Goal: Task Accomplishment & Management: Manage account settings

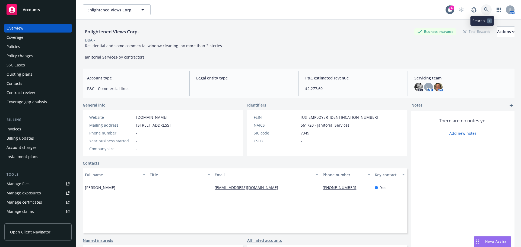
click at [484, 11] on icon at bounding box center [486, 9] width 5 height 5
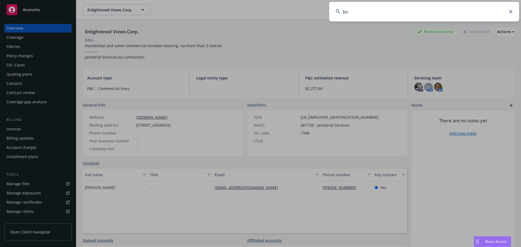
type input "b"
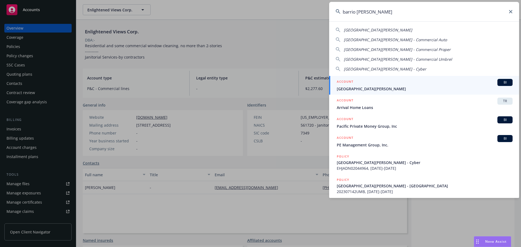
type input "barrio logan"
click at [368, 89] on span "[GEOGRAPHIC_DATA][PERSON_NAME]" at bounding box center [425, 89] width 176 height 6
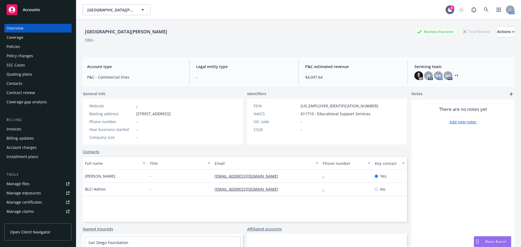
click at [41, 52] on div "Policy changes" at bounding box center [38, 56] width 63 height 9
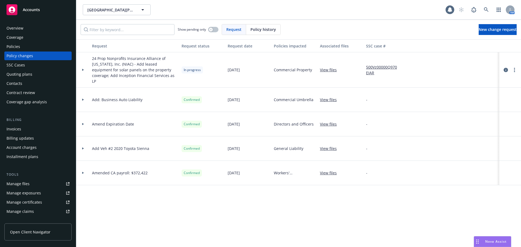
click at [39, 48] on div "Policies" at bounding box center [38, 46] width 63 height 9
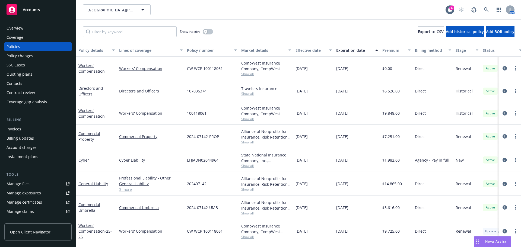
click at [24, 72] on div "Quoting plans" at bounding box center [20, 74] width 26 height 9
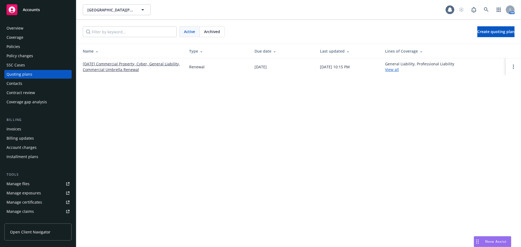
click at [128, 68] on link "09/01/25 Commercial Property, Cyber, General Liability, Commercial Umbrella Ren…" at bounding box center [132, 66] width 98 height 11
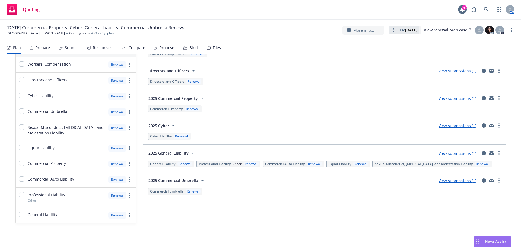
scroll to position [61, 0]
click at [453, 154] on link "View submissions (1)" at bounding box center [458, 153] width 38 height 5
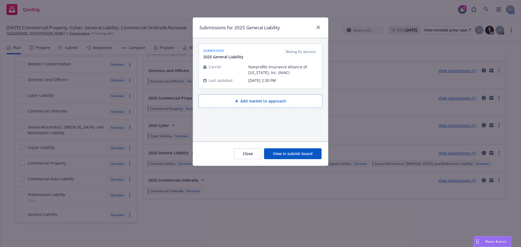
click at [263, 71] on span "Nonprofits Insurance Alliance of [US_STATE], Inc. (NIAC)" at bounding box center [284, 69] width 70 height 11
click at [301, 151] on button "View in submit board" at bounding box center [293, 154] width 58 height 11
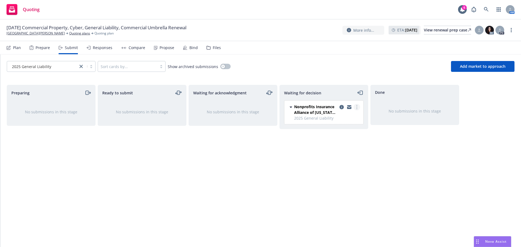
click at [359, 107] on link "more" at bounding box center [357, 107] width 7 height 7
click at [336, 142] on span "Add accepted decision" at bounding box center [333, 139] width 54 height 5
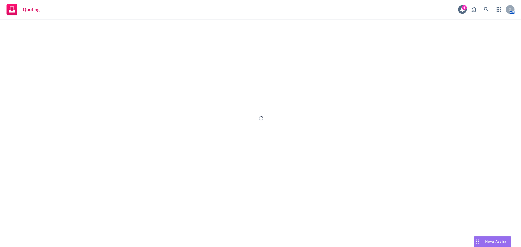
select select "12"
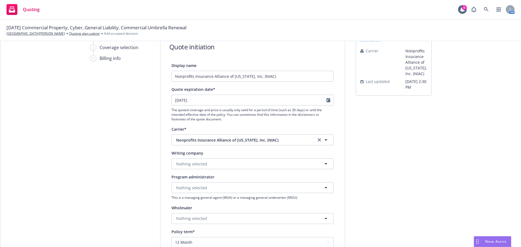
scroll to position [81, 0]
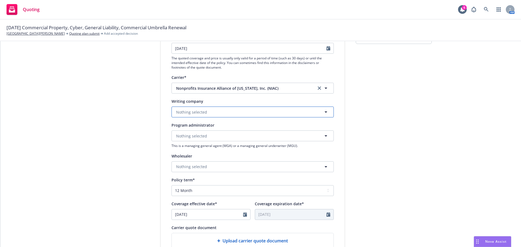
click at [204, 114] on button "Nothing selected" at bounding box center [253, 112] width 162 height 11
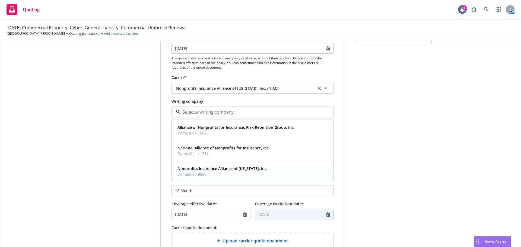
click at [209, 174] on span "Domestic - 9990" at bounding box center [223, 175] width 90 height 6
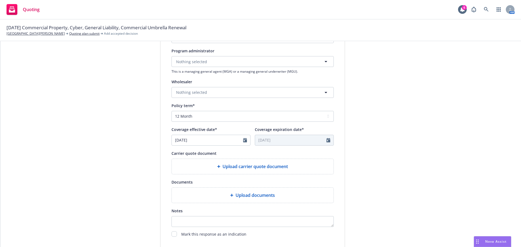
scroll to position [163, 0]
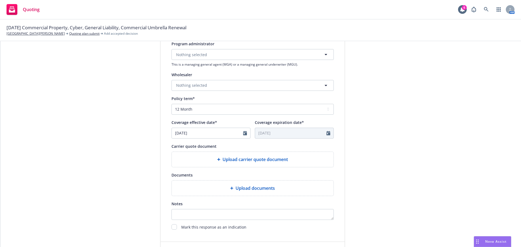
click at [245, 162] on span "Upload carrier quote document" at bounding box center [255, 159] width 65 height 7
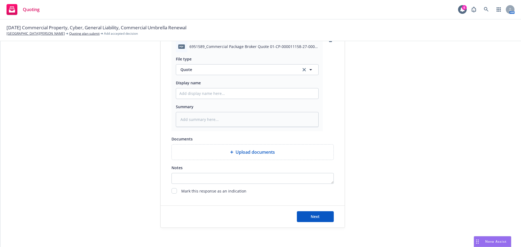
scroll to position [281, 0]
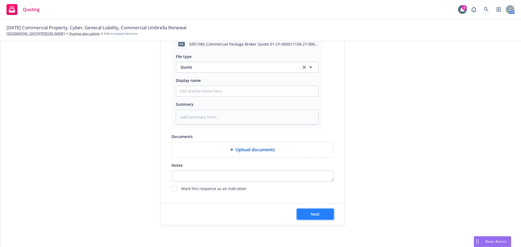
click at [320, 215] on button "Next" at bounding box center [315, 214] width 37 height 11
type textarea "x"
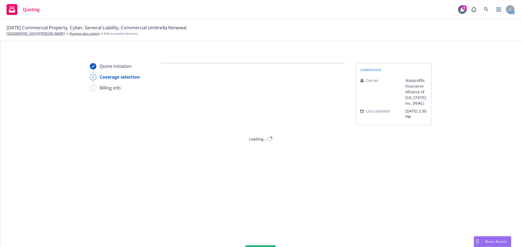
scroll to position [0, 0]
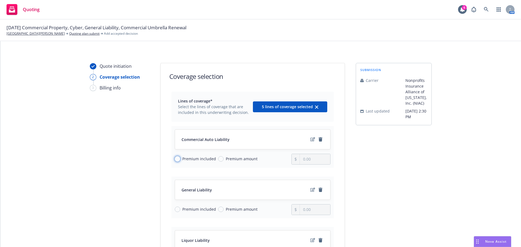
click at [176, 159] on input "Premium included" at bounding box center [177, 158] width 5 height 5
radio input "true"
click at [176, 208] on input "Premium included" at bounding box center [177, 209] width 5 height 5
radio input "true"
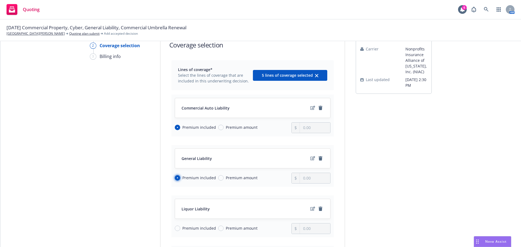
scroll to position [81, 0]
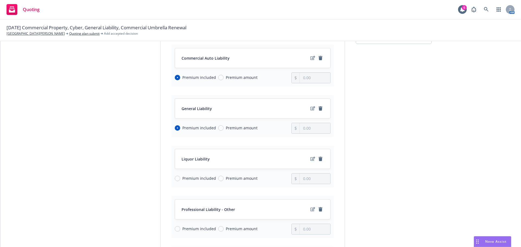
click at [177, 182] on div "Premium included Premium amount" at bounding box center [233, 179] width 117 height 11
click at [177, 183] on div "Premium included Premium amount" at bounding box center [233, 179] width 117 height 11
click at [176, 227] on input "Premium included" at bounding box center [177, 229] width 5 height 5
radio input "true"
click at [180, 180] on span "Premium included" at bounding box center [198, 179] width 36 height 6
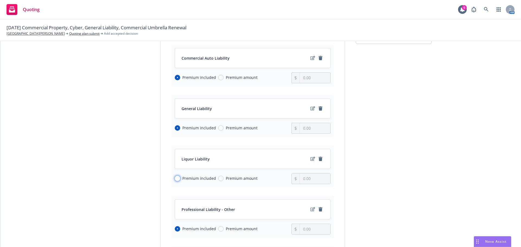
click at [179, 180] on input "Premium included" at bounding box center [177, 178] width 5 height 5
radio input "true"
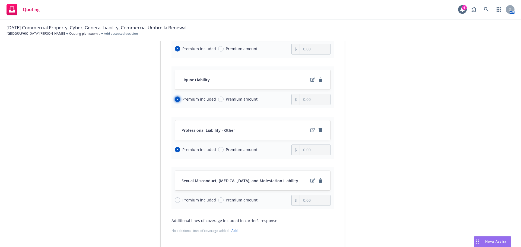
scroll to position [217, 0]
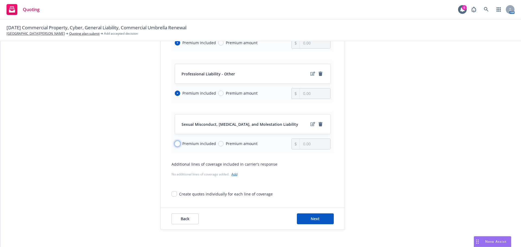
drag, startPoint x: 176, startPoint y: 142, endPoint x: 188, endPoint y: 159, distance: 21.2
click at [176, 142] on input "Premium included" at bounding box center [177, 143] width 5 height 5
radio input "true"
click at [316, 222] on button "Next" at bounding box center [315, 219] width 37 height 11
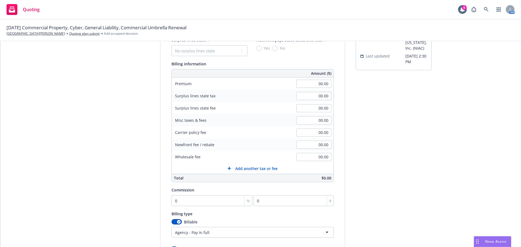
scroll to position [0, 0]
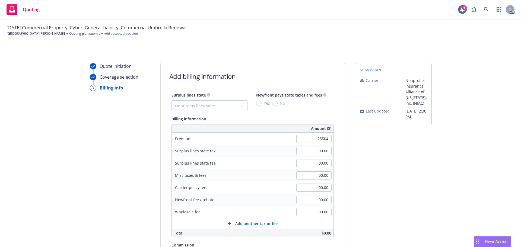
type input "25,504.00"
click at [369, 142] on div "submission Carrier Nonprofits Insurance Alliance of California, Inc. (NIAC) Las…" at bounding box center [394, 202] width 76 height 278
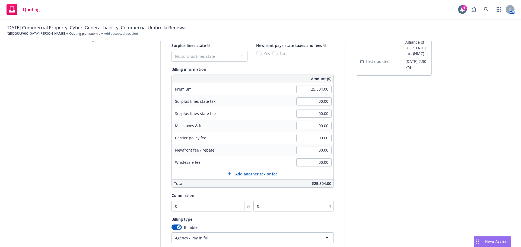
scroll to position [54, 0]
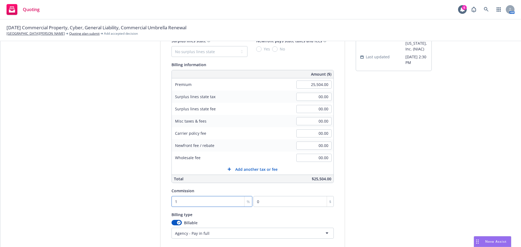
type input "15"
type input "3825.6"
type input "15"
click at [137, 187] on div "Quote initiation Coverage selection 3 Billing info" at bounding box center [120, 148] width 60 height 278
click at [231, 230] on html "Quoting 6 AM 09/01/25 Commercial Property, Cyber, General Liability, Commercial…" at bounding box center [260, 123] width 521 height 247
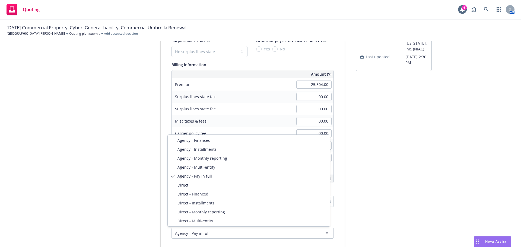
select select "DIRECT"
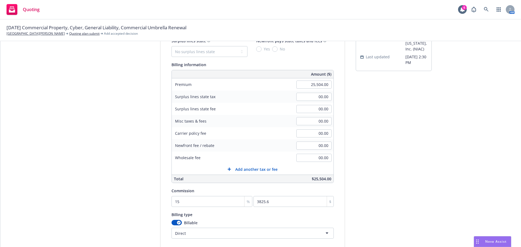
click at [411, 201] on div "submission Carrier Nonprofits Insurance Alliance of California, Inc. (NIAC) Las…" at bounding box center [394, 148] width 76 height 278
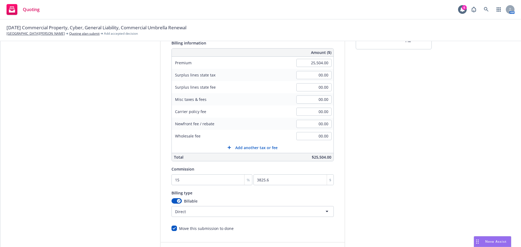
scroll to position [115, 0]
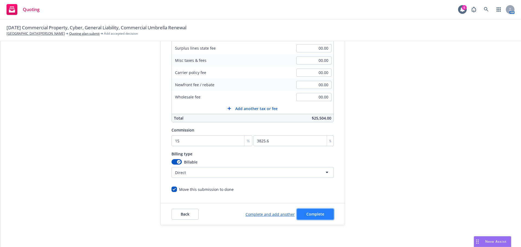
click at [323, 209] on button "Complete" at bounding box center [315, 214] width 37 height 11
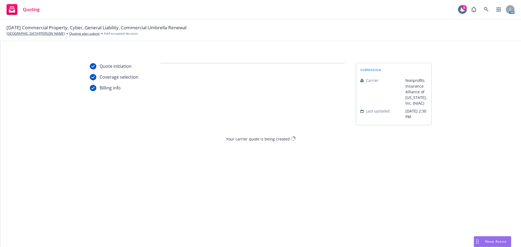
scroll to position [0, 0]
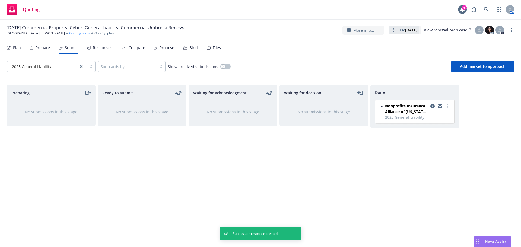
click at [69, 31] on link "Quoting plans" at bounding box center [79, 33] width 21 height 5
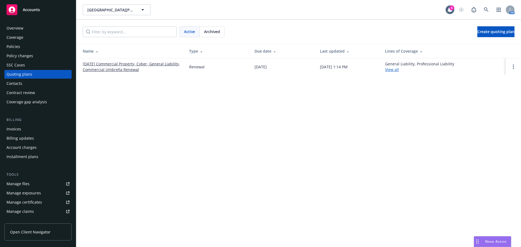
click at [128, 65] on link "[DATE] Commercial Property, Cyber, General Liability, Commercial Umbrella Renew…" at bounding box center [132, 66] width 98 height 11
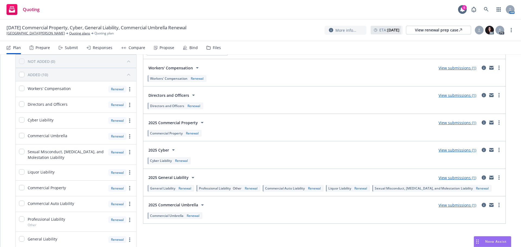
scroll to position [34, 0]
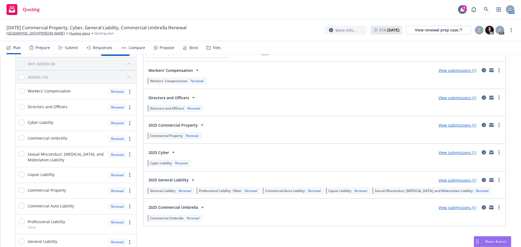
click at [469, 209] on link "View submissions (1)" at bounding box center [458, 207] width 38 height 5
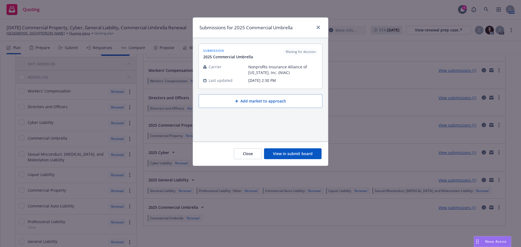
click at [277, 103] on button "Add market to approach" at bounding box center [261, 102] width 124 height 14
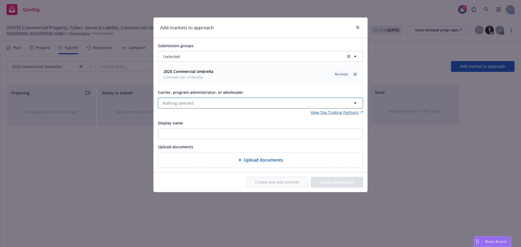
click at [244, 105] on button "Nothing selected" at bounding box center [260, 103] width 205 height 11
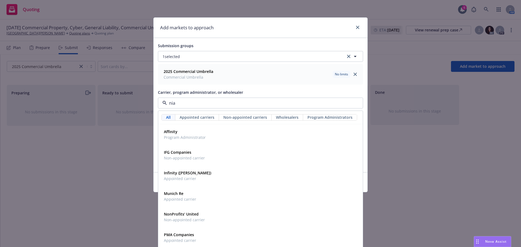
type input "niac"
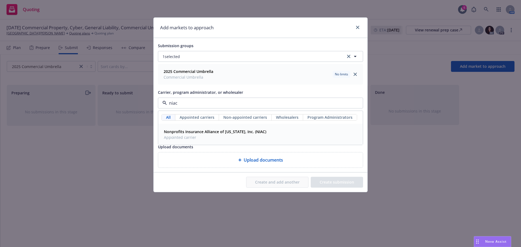
click at [195, 133] on strong "Nonprofits Insurance Alliance of [US_STATE], Inc. (NIAC)" at bounding box center [215, 131] width 102 height 5
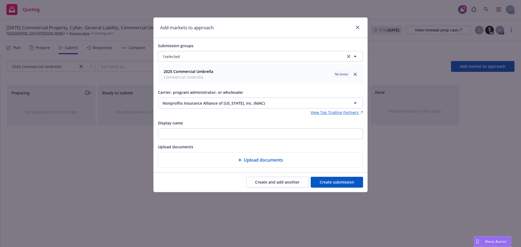
click at [340, 180] on button "Create submission" at bounding box center [337, 182] width 52 height 11
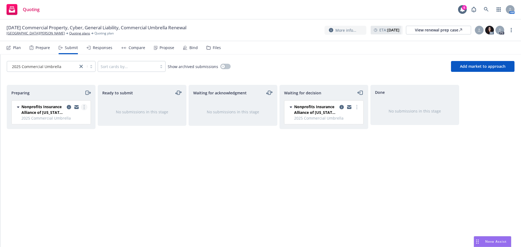
click at [86, 106] on link "more" at bounding box center [84, 107] width 7 height 7
click at [357, 105] on link "more" at bounding box center [357, 107] width 7 height 7
click at [338, 139] on span "Add accepted decision" at bounding box center [333, 139] width 54 height 5
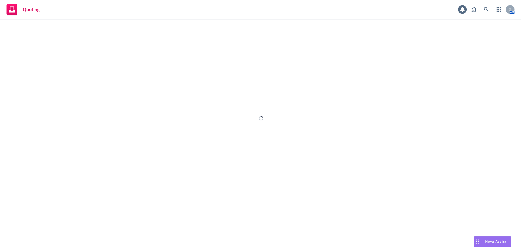
select select "12"
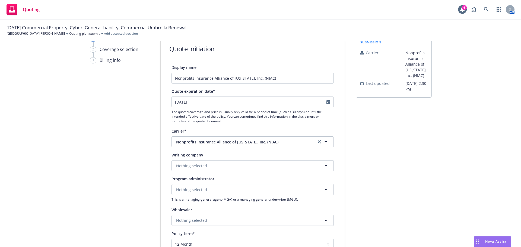
scroll to position [54, 0]
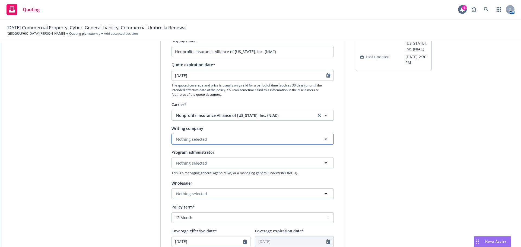
click at [208, 139] on button "Nothing selected" at bounding box center [253, 139] width 162 height 11
click at [212, 196] on strong "Nonprofits Insurance Alliance of California, Inc." at bounding box center [223, 195] width 90 height 5
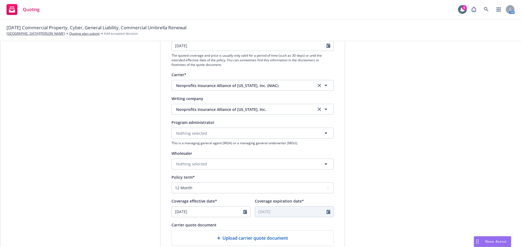
scroll to position [163, 0]
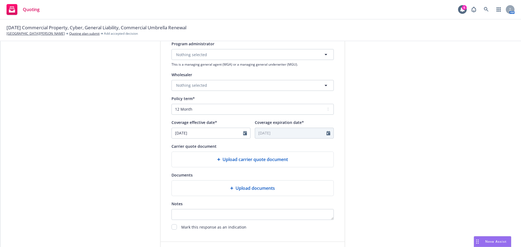
click at [232, 163] on div "Upload carrier quote document" at bounding box center [253, 159] width 162 height 15
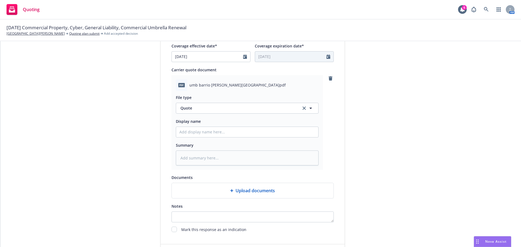
scroll to position [281, 0]
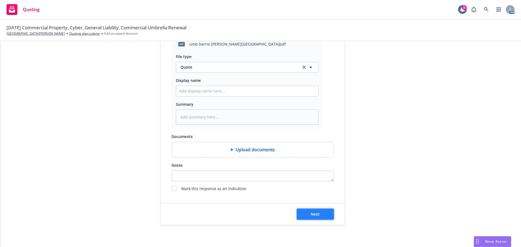
click at [326, 216] on button "Next" at bounding box center [315, 214] width 37 height 11
type textarea "x"
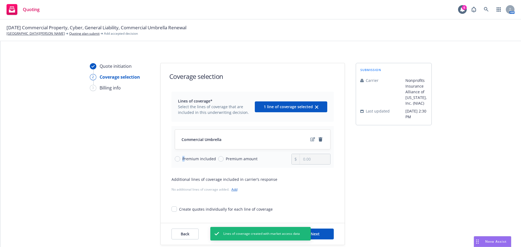
drag, startPoint x: 181, startPoint y: 158, endPoint x: 172, endPoint y: 160, distance: 8.3
click at [180, 159] on span "Premium included" at bounding box center [198, 159] width 36 height 6
click at [183, 159] on span "Premium included" at bounding box center [200, 159] width 34 height 6
click at [180, 159] on input "Premium included" at bounding box center [177, 158] width 5 height 5
radio input "true"
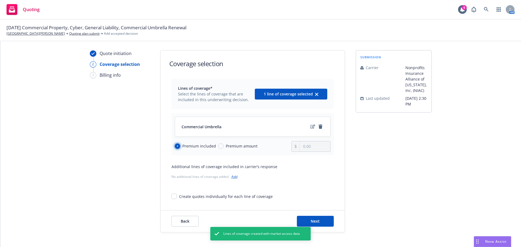
scroll to position [20, 0]
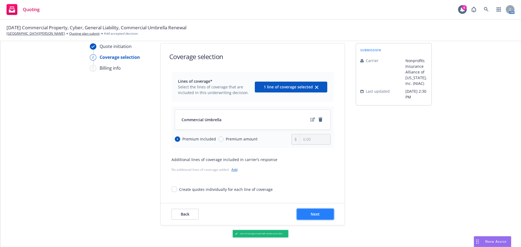
click at [319, 214] on button "Next" at bounding box center [315, 214] width 37 height 11
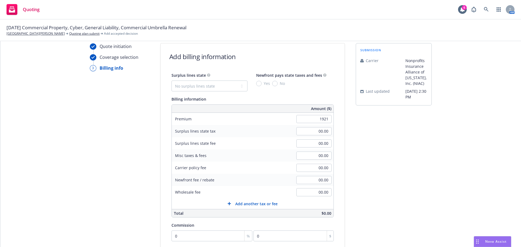
type input "1,921.00"
drag, startPoint x: 344, startPoint y: 118, endPoint x: 347, endPoint y: 120, distance: 2.9
click at [347, 120] on div "Quote initiation Coverage selection 3 Billing info Add billing information Surp…" at bounding box center [261, 182] width 508 height 278
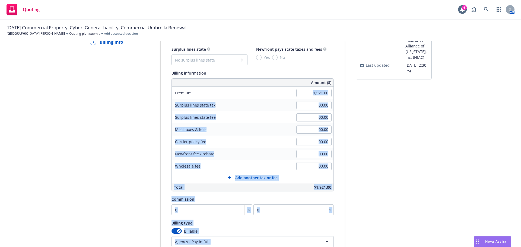
scroll to position [74, 0]
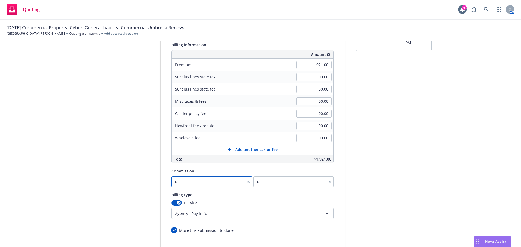
click at [196, 181] on input "0" at bounding box center [212, 182] width 81 height 11
type input "1"
type input "19.21"
type input "15"
type input "288.15"
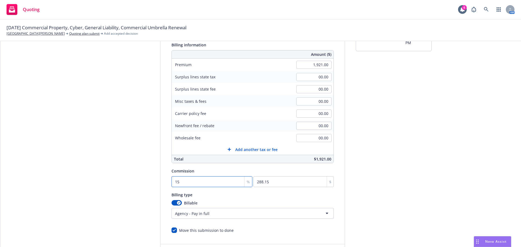
type input "15"
click at [212, 209] on div "Billable Agency - Pay in full Agency - Financed Agency - Installments Agency - …" at bounding box center [253, 209] width 162 height 19
click at [218, 214] on html "Quoting 6 AM 09/01/25 Commercial Property, Cyber, General Liability, Commercial…" at bounding box center [260, 123] width 521 height 247
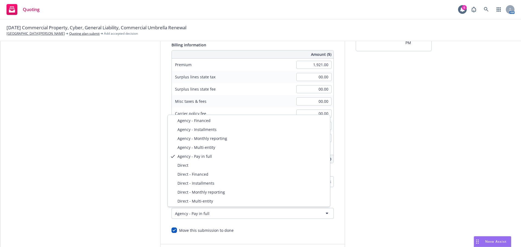
select select "DIRECT"
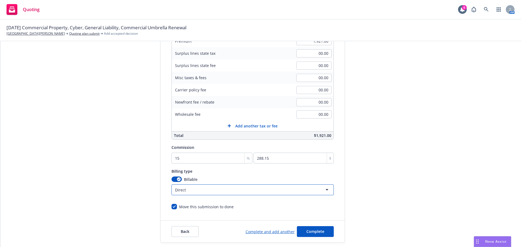
scroll to position [115, 0]
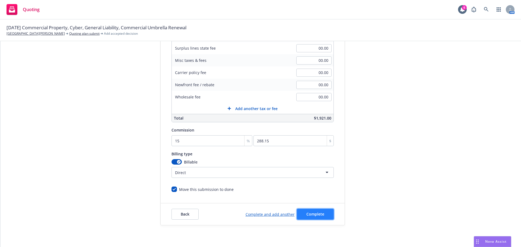
click at [311, 213] on span "Complete" at bounding box center [316, 214] width 18 height 5
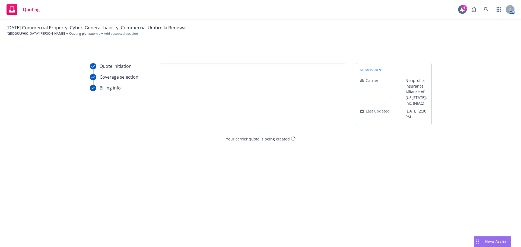
scroll to position [0, 0]
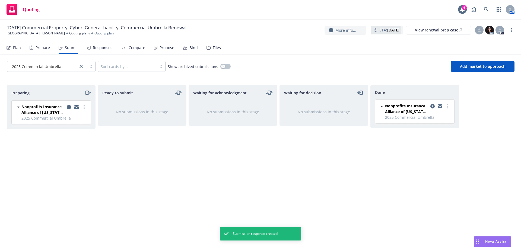
click at [160, 50] on div "Propose" at bounding box center [167, 48] width 15 height 4
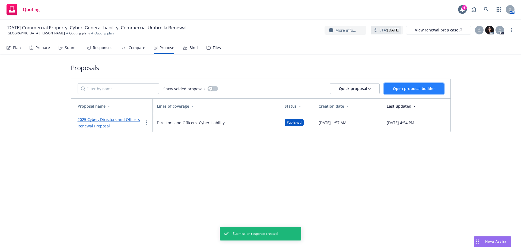
click at [416, 89] on span "Open proposal builder" at bounding box center [414, 88] width 42 height 5
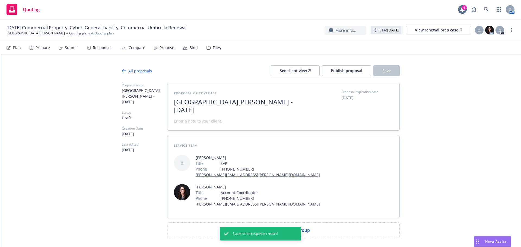
click at [293, 227] on span "Add comparison group" at bounding box center [286, 230] width 48 height 7
type textarea "x"
drag, startPoint x: 293, startPoint y: 194, endPoint x: 294, endPoint y: 200, distance: 6.1
click at [294, 229] on span at bounding box center [283, 232] width 219 height 7
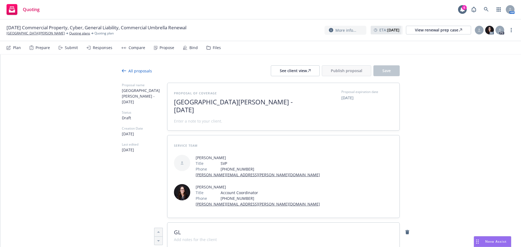
click at [206, 229] on span "GL" at bounding box center [283, 232] width 219 height 7
click at [281, 229] on span "General Liability, Commercial Property," at bounding box center [283, 232] width 219 height 7
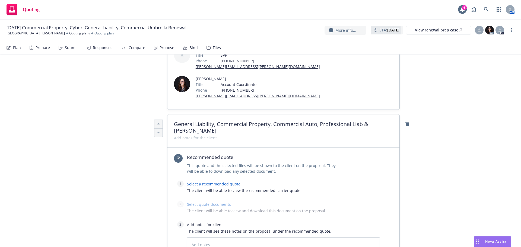
scroll to position [109, 0]
click at [212, 188] on span "The client will be able to view the recommended carrier quote" at bounding box center [283, 191] width 193 height 6
click at [213, 181] on link "Select a recommended quote" at bounding box center [214, 183] width 54 height 5
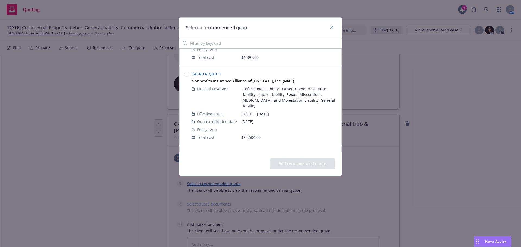
drag, startPoint x: 187, startPoint y: 74, endPoint x: 214, endPoint y: 95, distance: 34.1
click at [187, 74] on circle at bounding box center [186, 74] width 5 height 5
click at [298, 162] on button "Add recommended quote" at bounding box center [302, 164] width 65 height 11
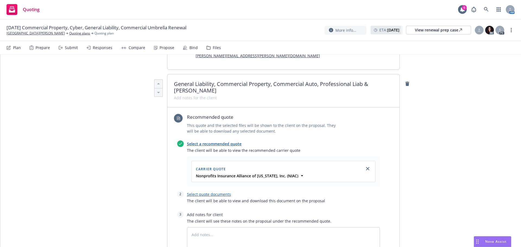
scroll to position [190, 0]
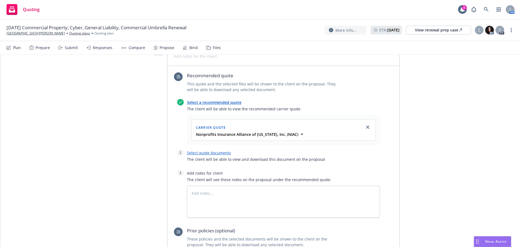
click at [207, 150] on link "Select quote documents" at bounding box center [209, 152] width 44 height 5
type textarea "x"
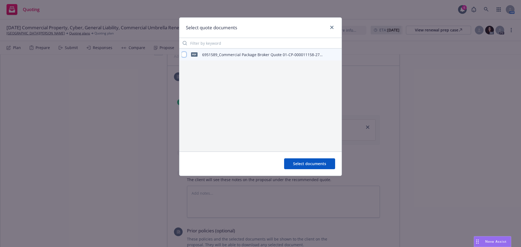
click at [184, 55] on input "checkbox" at bounding box center [184, 54] width 5 height 5
checkbox input "true"
click at [294, 162] on span "Select documents" at bounding box center [309, 163] width 33 height 5
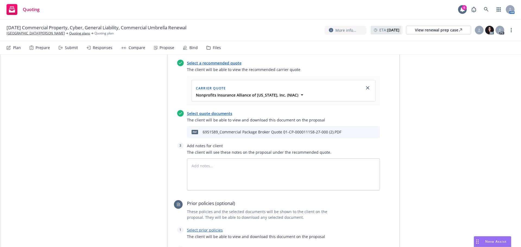
scroll to position [272, 0]
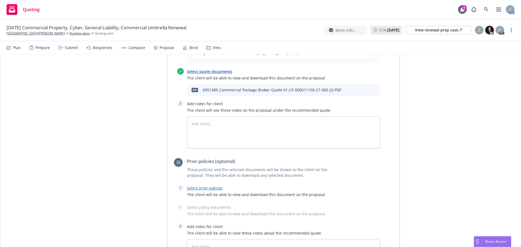
click at [200, 186] on link "Select prior policies" at bounding box center [205, 188] width 36 height 5
type textarea "x"
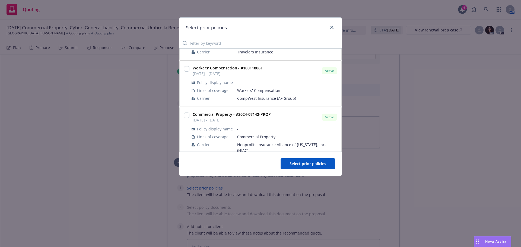
scroll to position [81, 0]
click at [212, 113] on strong "Commercial Property - #2024-07142-PROP" at bounding box center [232, 113] width 78 height 5
click at [188, 115] on input "checkbox" at bounding box center [186, 114] width 5 height 5
checkbox input "true"
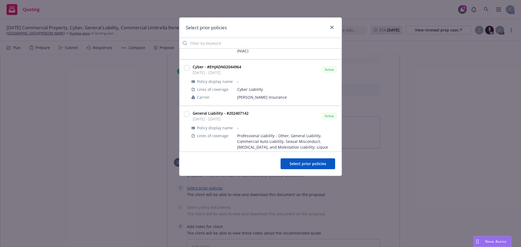
scroll to position [190, 0]
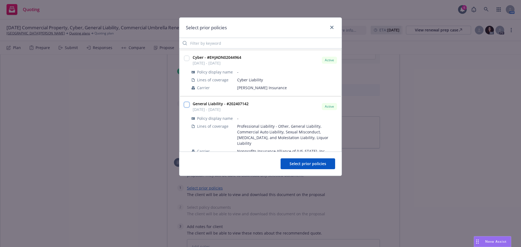
click at [188, 102] on input "checkbox" at bounding box center [186, 104] width 5 height 5
checkbox input "true"
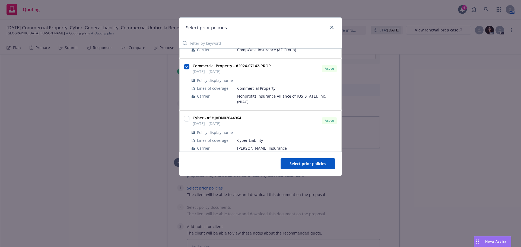
scroll to position [156, 0]
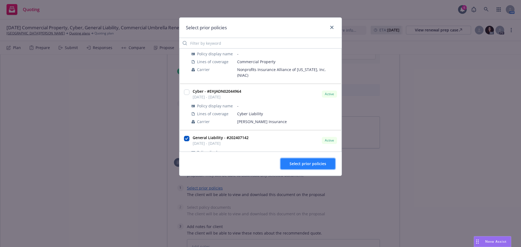
click at [306, 166] on span "Select prior policies" at bounding box center [308, 163] width 37 height 5
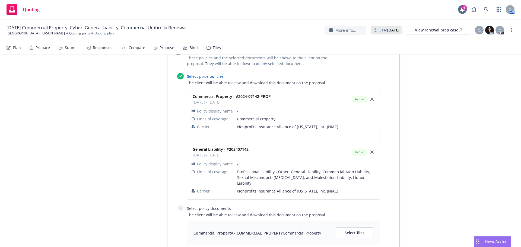
scroll to position [469, 0]
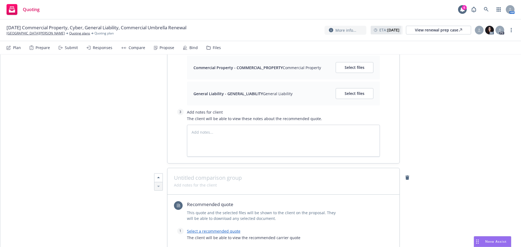
scroll to position [550, 0]
click at [214, 228] on link "Select a recommended quote" at bounding box center [214, 230] width 54 height 5
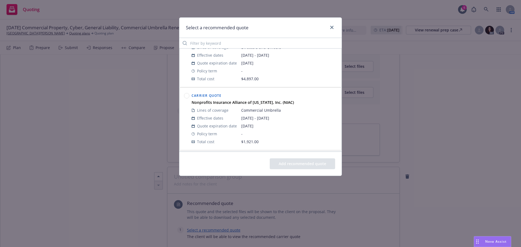
scroll to position [90, 0]
click at [187, 93] on circle at bounding box center [186, 92] width 5 height 5
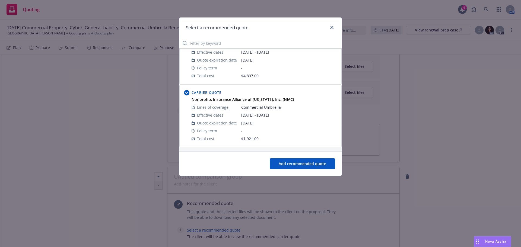
click at [299, 168] on button "Add recommended quote" at bounding box center [302, 164] width 65 height 11
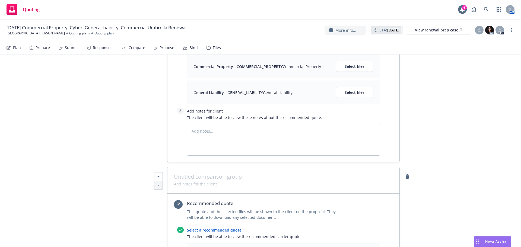
type textarea "x"
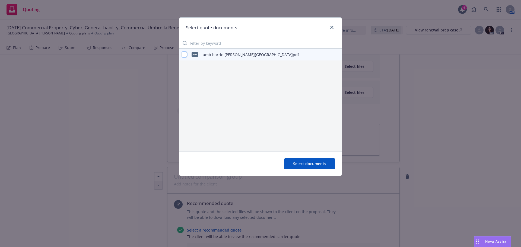
click at [185, 56] on input "checkbox" at bounding box center [184, 54] width 5 height 5
checkbox input "true"
click at [323, 166] on span "Select documents" at bounding box center [309, 163] width 33 height 5
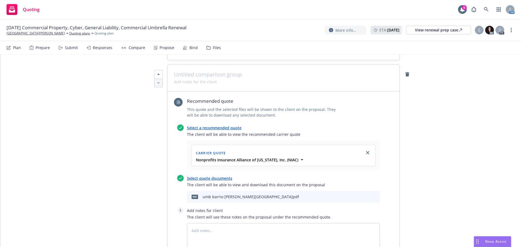
scroll to position [713, 0]
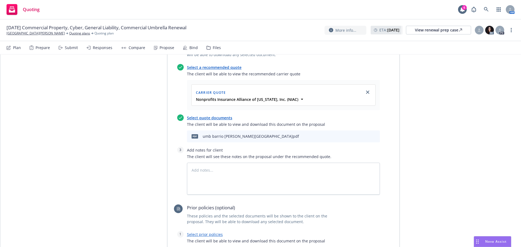
click at [205, 232] on link "Select prior policies" at bounding box center [205, 234] width 36 height 5
type textarea "x"
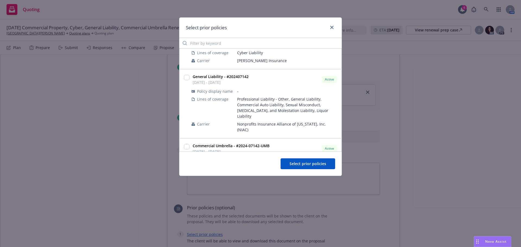
scroll to position [238, 0]
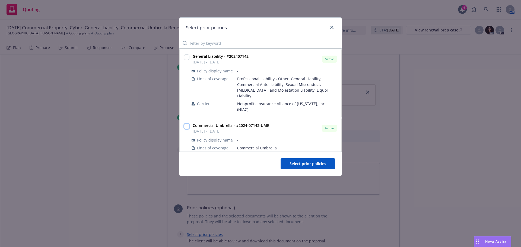
click at [188, 124] on input "checkbox" at bounding box center [186, 126] width 5 height 5
checkbox input "true"
click at [312, 161] on button "Select prior policies" at bounding box center [308, 164] width 55 height 11
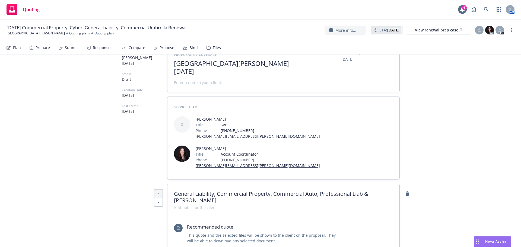
scroll to position [0, 0]
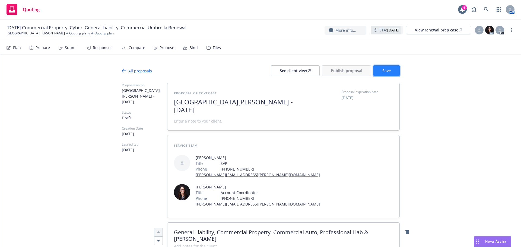
click at [385, 74] on button "Save" at bounding box center [387, 70] width 26 height 11
click at [296, 72] on div "See client view" at bounding box center [295, 71] width 31 height 10
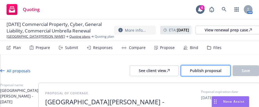
click at [201, 68] on button "Publish proposal" at bounding box center [205, 70] width 49 height 11
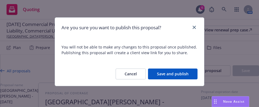
click at [178, 73] on button "Save and publish" at bounding box center [172, 74] width 49 height 11
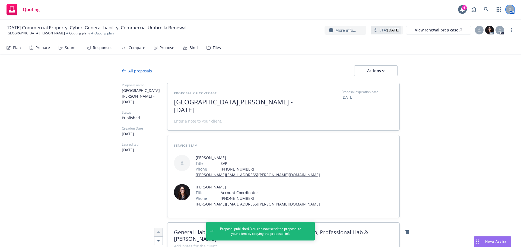
type textarea "x"
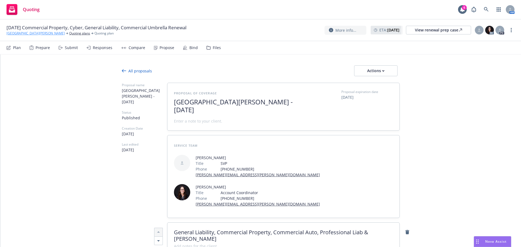
click at [33, 34] on link "[GEOGRAPHIC_DATA][PERSON_NAME]" at bounding box center [36, 33] width 58 height 5
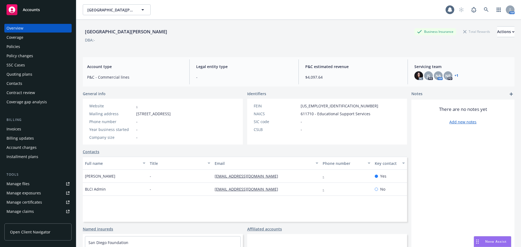
click at [13, 49] on div "Policies" at bounding box center [14, 46] width 14 height 9
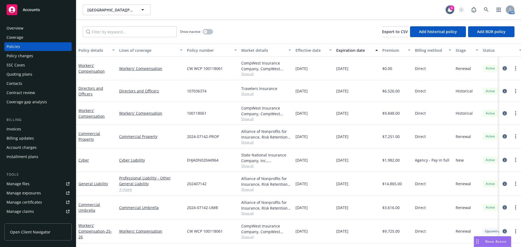
click at [125, 192] on link "3 more" at bounding box center [151, 190] width 64 height 6
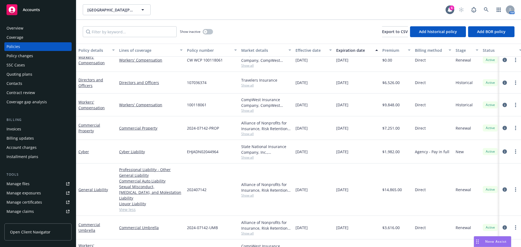
scroll to position [23, 0]
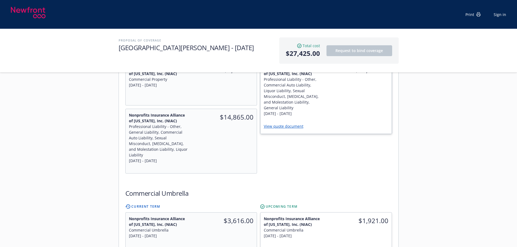
scroll to position [163, 0]
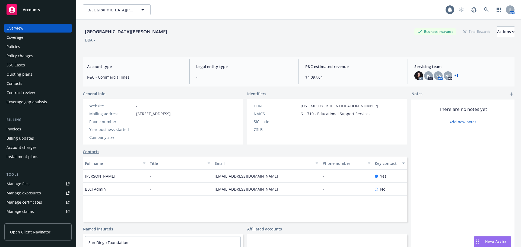
click at [18, 43] on div "Policies" at bounding box center [14, 46] width 14 height 9
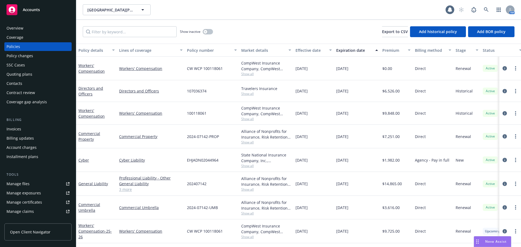
scroll to position [0, 0]
click at [17, 76] on div "Quoting plans" at bounding box center [20, 74] width 26 height 9
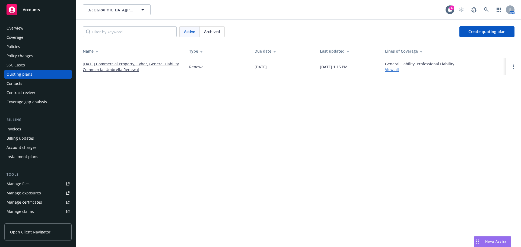
click at [107, 67] on link "[DATE] Commercial Property, Cyber, General Liability, Commercial Umbrella Renew…" at bounding box center [132, 66] width 98 height 11
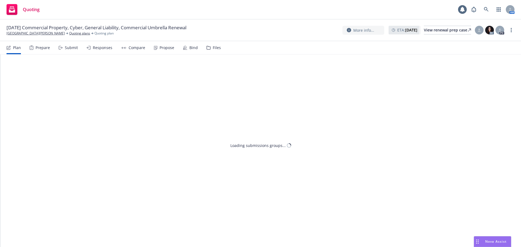
click at [164, 50] on div "Propose" at bounding box center [167, 48] width 15 height 4
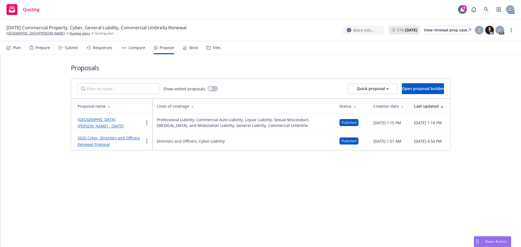
click at [118, 122] on link "[GEOGRAPHIC_DATA][PERSON_NAME] - [DATE]" at bounding box center [101, 123] width 46 height 12
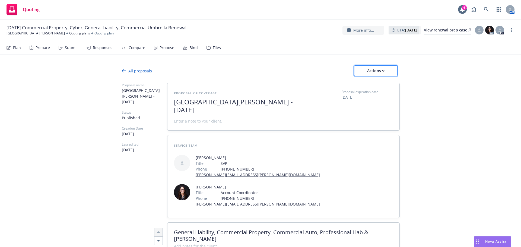
click at [369, 75] on div "Actions" at bounding box center [376, 71] width 26 height 10
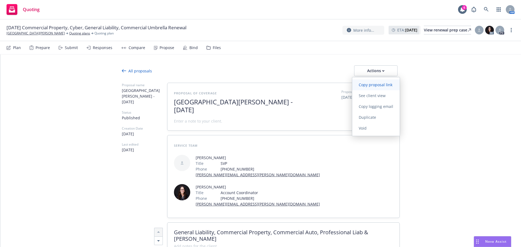
click at [382, 84] on span "Copy proposal link" at bounding box center [376, 84] width 47 height 5
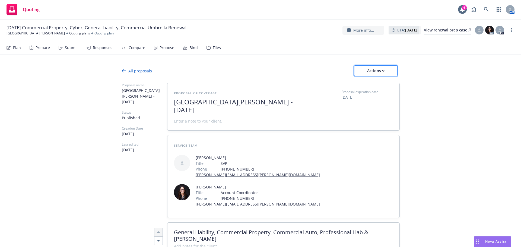
click at [373, 73] on div "Actions" at bounding box center [376, 71] width 26 height 10
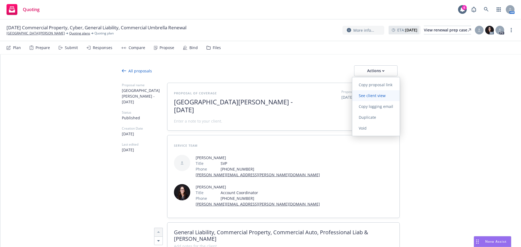
click at [370, 98] on span "See client view" at bounding box center [373, 95] width 40 height 5
type textarea "x"
click at [69, 33] on link "Quoting plans" at bounding box center [79, 33] width 21 height 5
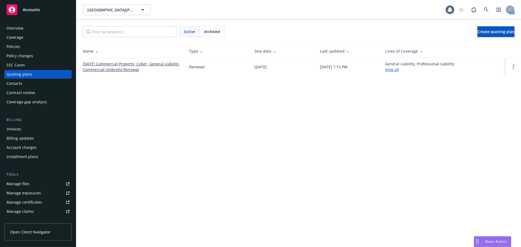
click at [115, 71] on link "[DATE] Commercial Property, Cyber, General Liability, Commercial Umbrella Renew…" at bounding box center [132, 66] width 98 height 11
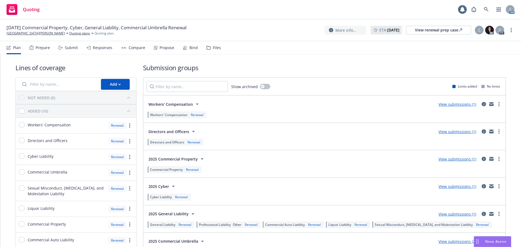
click at [161, 47] on div "Propose" at bounding box center [167, 48] width 15 height 4
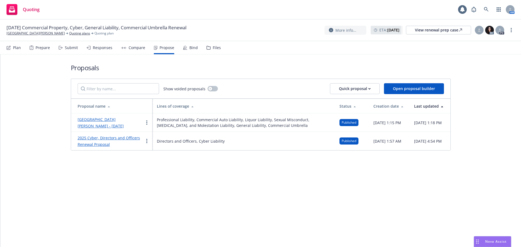
click at [101, 142] on link "2025 Cyber, Directors and Officers Renewal Proposal" at bounding box center [109, 142] width 62 height 12
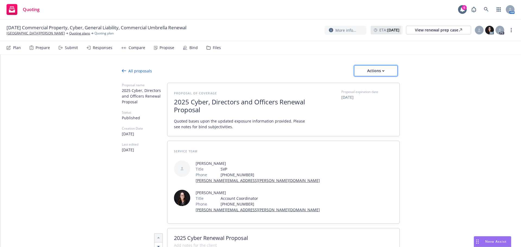
click at [375, 70] on div "Actions" at bounding box center [376, 71] width 26 height 10
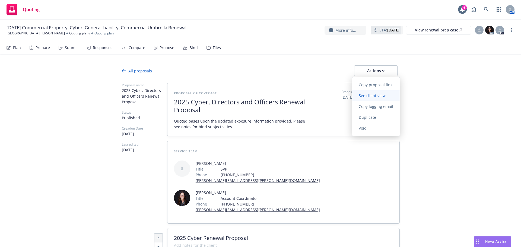
click at [379, 99] on link "See client view" at bounding box center [377, 95] width 48 height 11
type textarea "x"
click at [29, 36] on div "[DATE] Commercial Property, Cyber, General Liability, Commercial Umbrella Renew…" at bounding box center [260, 31] width 521 height 22
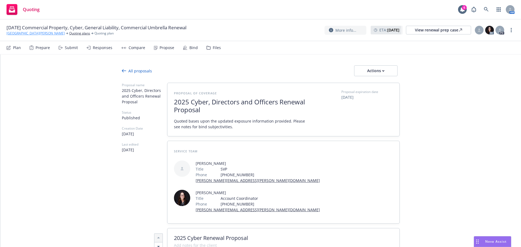
click at [31, 34] on link "[GEOGRAPHIC_DATA][PERSON_NAME]" at bounding box center [36, 33] width 58 height 5
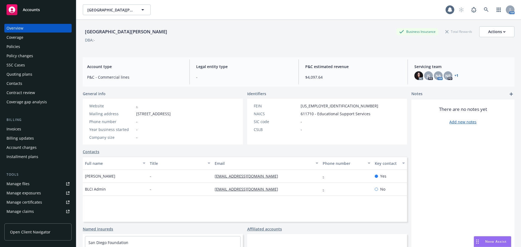
click at [26, 48] on div "Policies" at bounding box center [38, 46] width 63 height 9
